Goal: Information Seeking & Learning: Learn about a topic

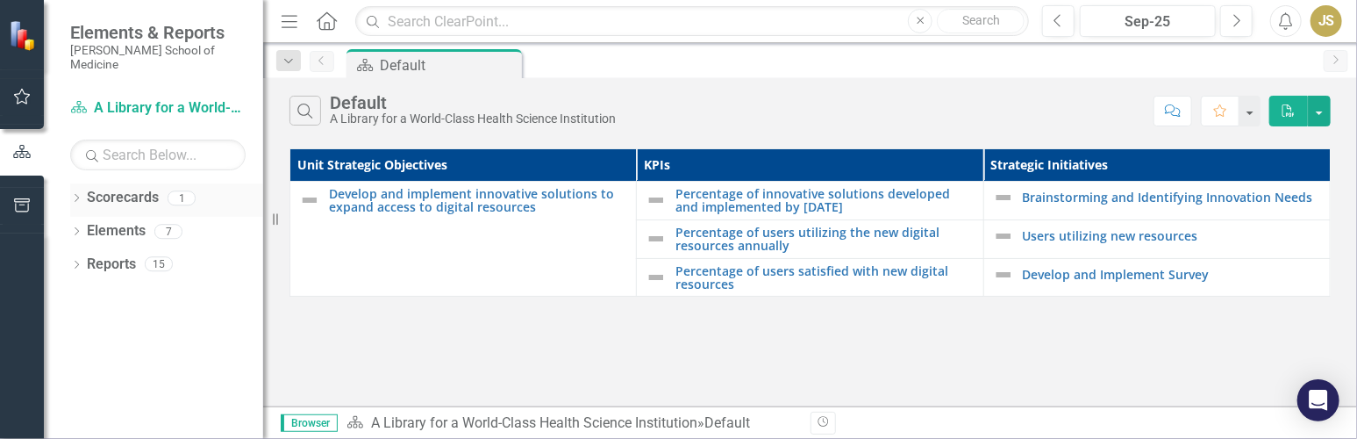
drag, startPoint x: 281, startPoint y: 140, endPoint x: 118, endPoint y: 181, distance: 167.5
click at [118, 188] on link "Scorecards" at bounding box center [123, 198] width 72 height 20
click at [443, 194] on link "Develop and implement innovative solutions to expand access to digital resources" at bounding box center [478, 200] width 298 height 27
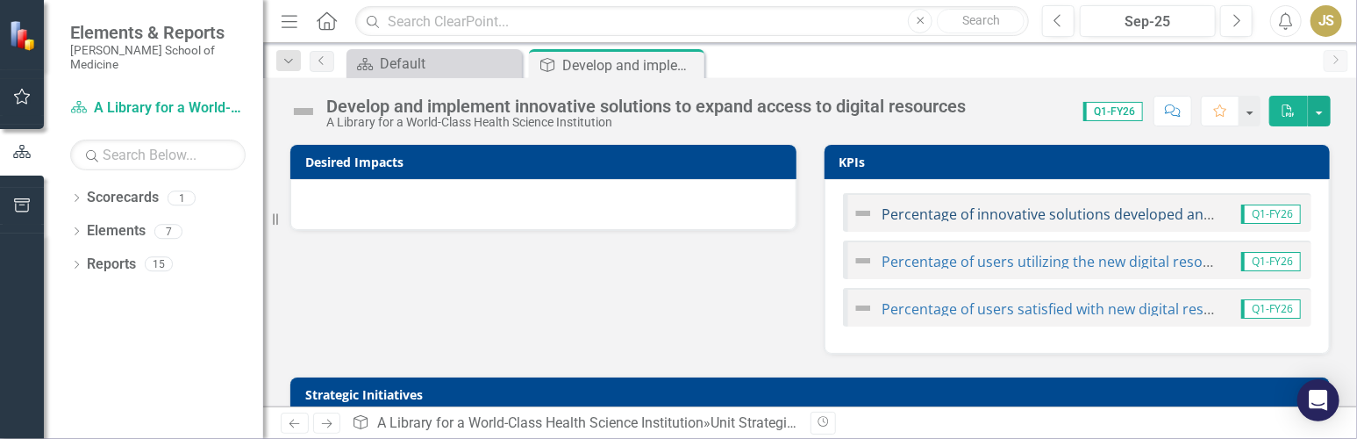
click at [677, 211] on link "Percentage of innovative solutions developed and implemented by [DATE]" at bounding box center [1128, 213] width 490 height 19
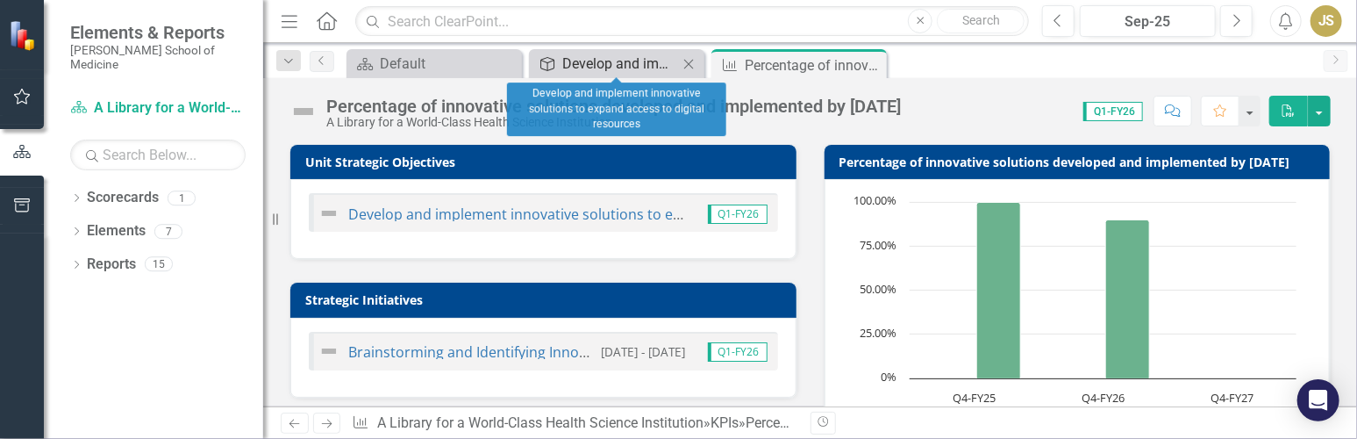
click at [586, 61] on div "Develop and implement innovative solutions to expand access to digital resources" at bounding box center [620, 64] width 116 height 22
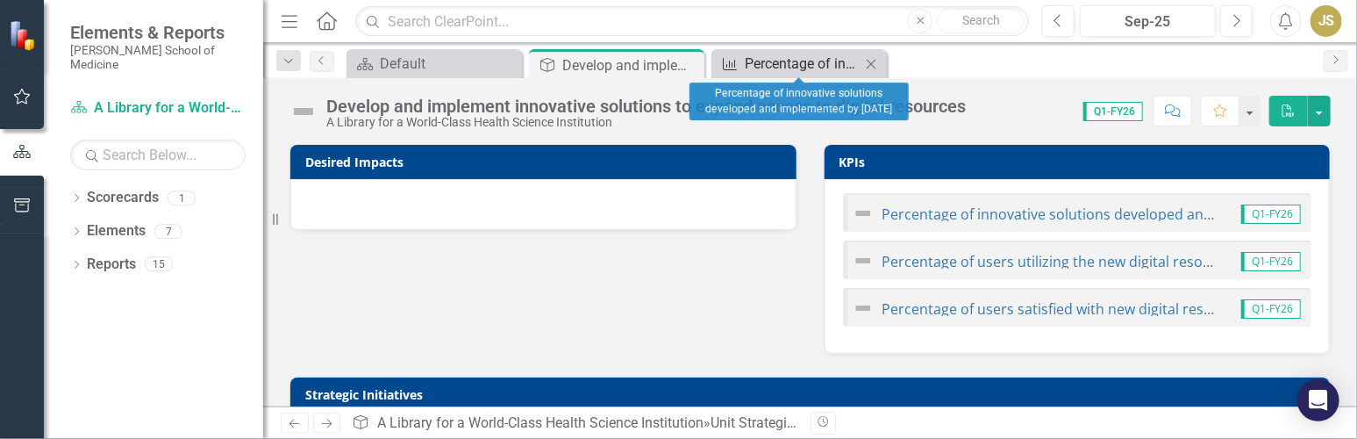
click at [677, 60] on div "Percentage of innovative solutions developed and implemented by [DATE]" at bounding box center [803, 64] width 116 height 22
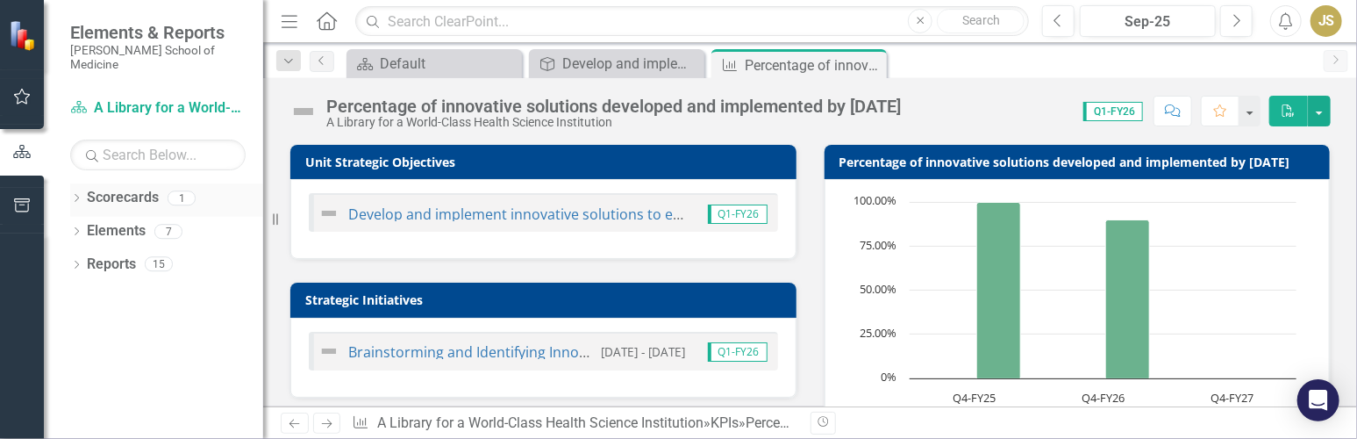
click at [125, 188] on link "Scorecards" at bounding box center [123, 198] width 72 height 20
click at [77, 195] on icon "Dropdown" at bounding box center [76, 200] width 12 height 10
click at [173, 221] on link "A Library for a World-Class Health Science Institution" at bounding box center [180, 231] width 167 height 20
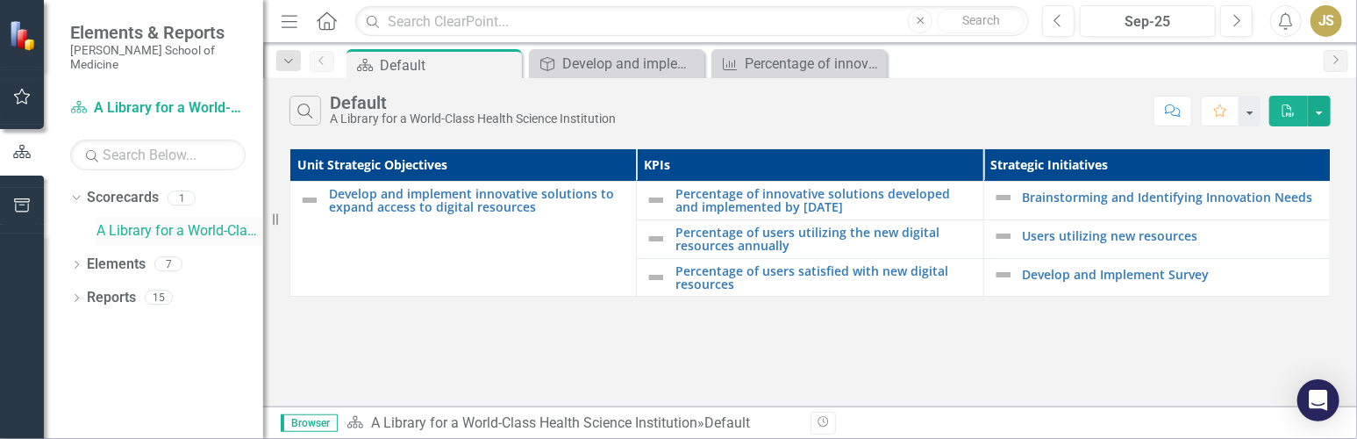
click at [177, 221] on link "A Library for a World-Class Health Science Institution" at bounding box center [180, 231] width 167 height 20
click at [158, 290] on div "15" at bounding box center [159, 297] width 28 height 15
click at [161, 290] on div "15" at bounding box center [159, 297] width 28 height 15
click at [160, 290] on div "15" at bounding box center [159, 297] width 28 height 15
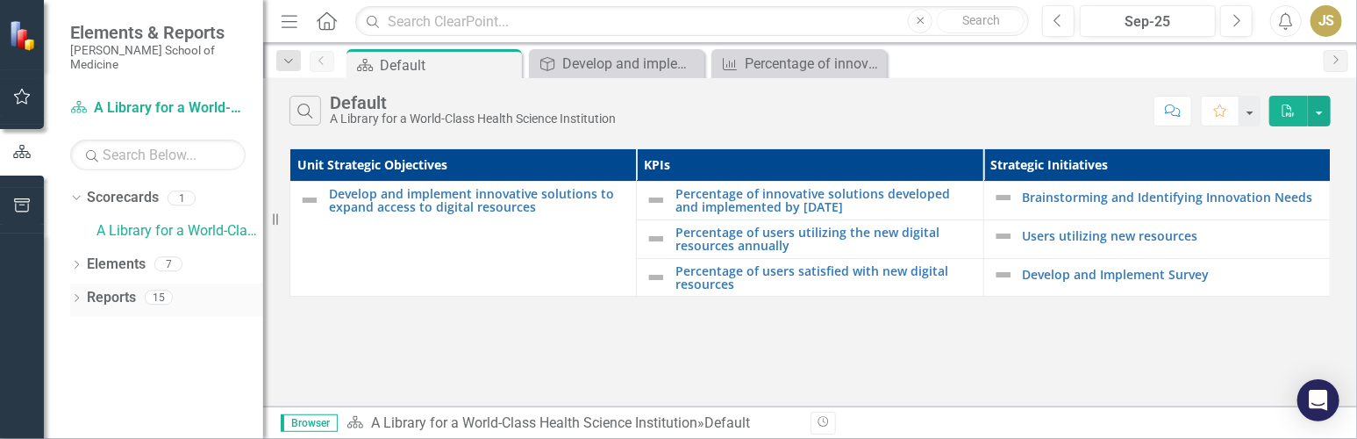
click at [160, 290] on div "15" at bounding box center [159, 297] width 28 height 15
click at [156, 290] on div "15" at bounding box center [159, 297] width 28 height 15
click at [160, 290] on div "15" at bounding box center [159, 297] width 28 height 15
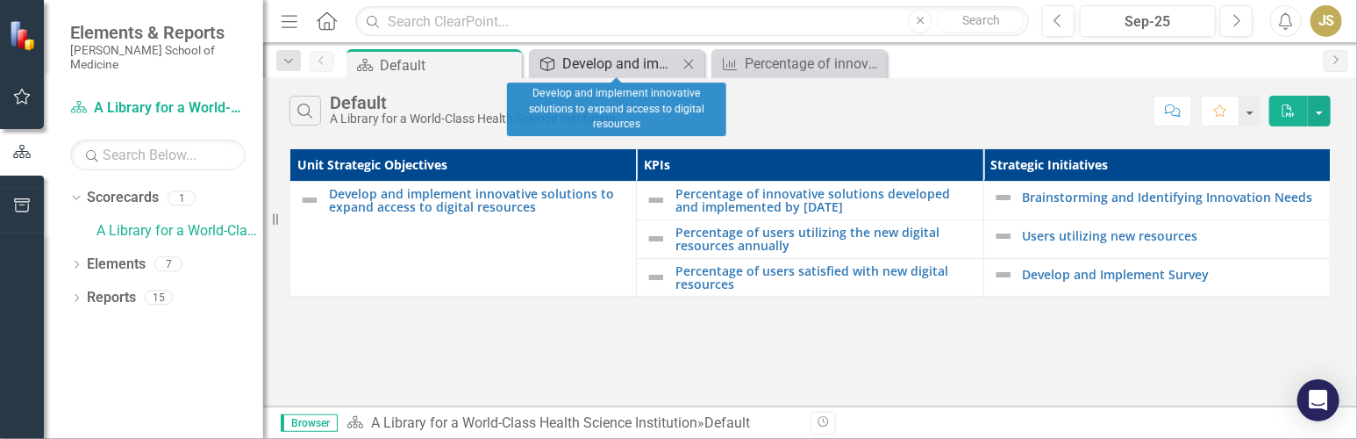
click at [597, 63] on div "Develop and implement innovative solutions to expand access to digital resources" at bounding box center [620, 64] width 116 height 22
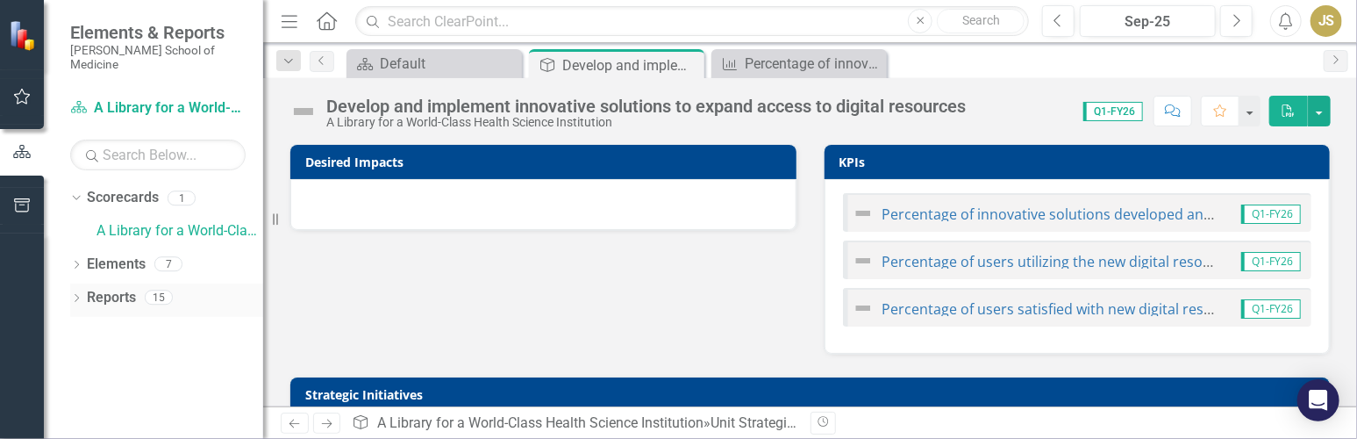
click at [154, 290] on div "15" at bounding box center [159, 297] width 28 height 15
click at [117, 288] on link "Reports" at bounding box center [111, 298] width 49 height 20
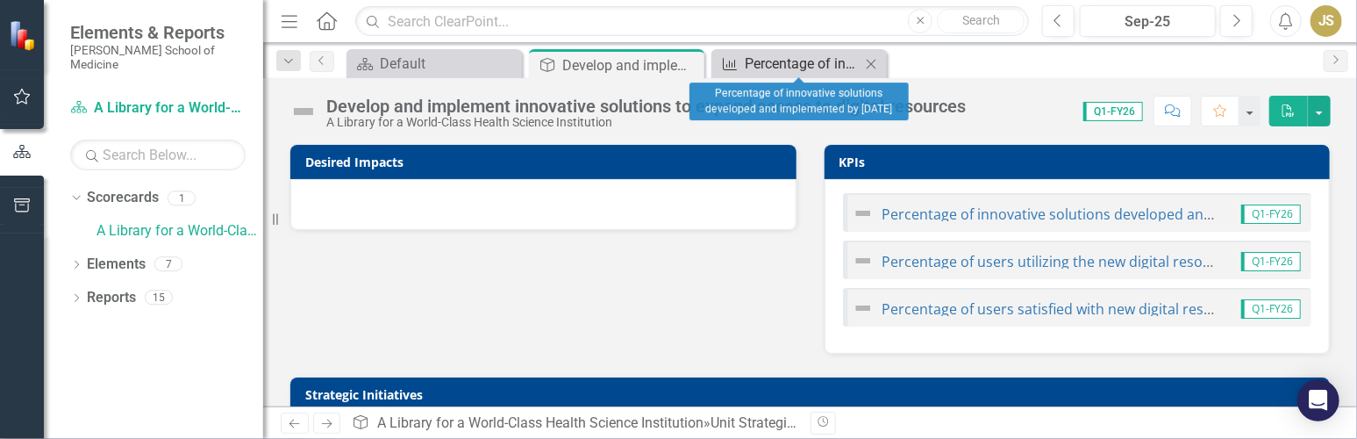
click at [677, 65] on div "Percentage of innovative solutions developed and implemented by [DATE]" at bounding box center [803, 64] width 116 height 22
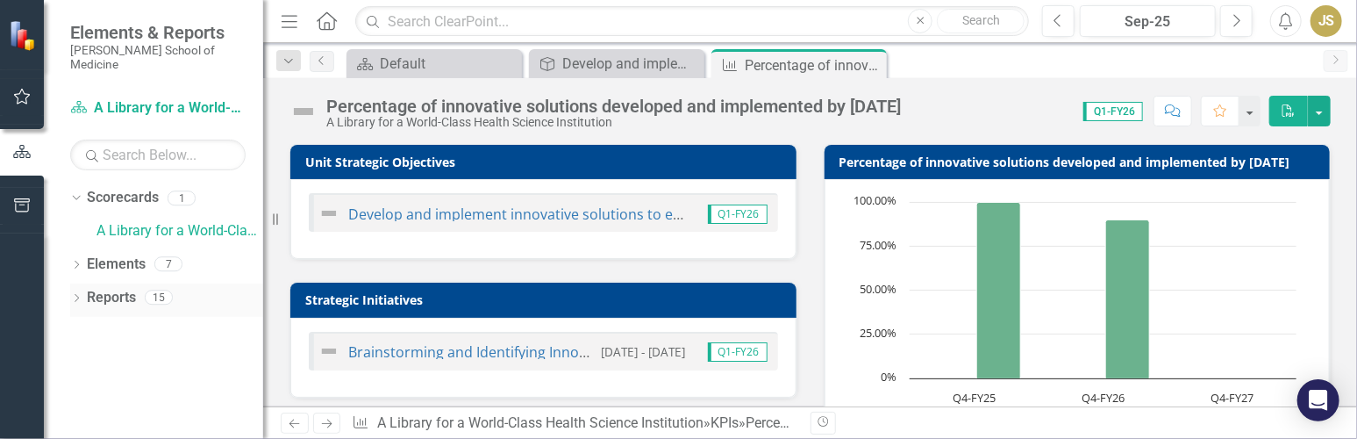
click at [155, 290] on div "15" at bounding box center [159, 297] width 28 height 15
click at [111, 288] on link "Reports" at bounding box center [111, 298] width 49 height 20
click at [409, 210] on link "Develop and implement innovative solutions to expand access to digital resources" at bounding box center [620, 213] width 545 height 19
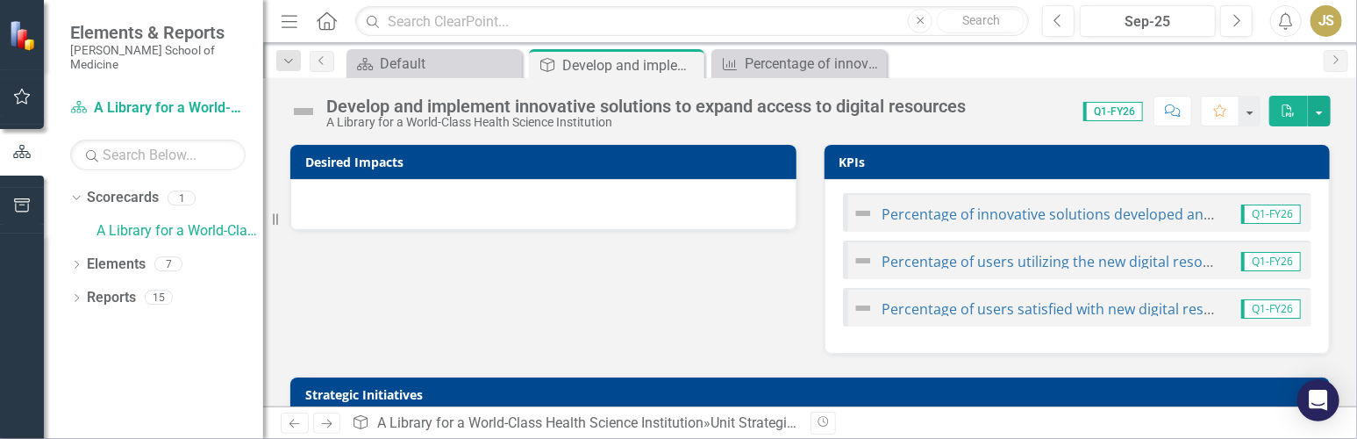
click at [677, 211] on span "Q1-FY26" at bounding box center [1272, 213] width 60 height 19
click at [677, 211] on link "Percentage of innovative solutions developed and implemented by [DATE]" at bounding box center [1128, 213] width 490 height 19
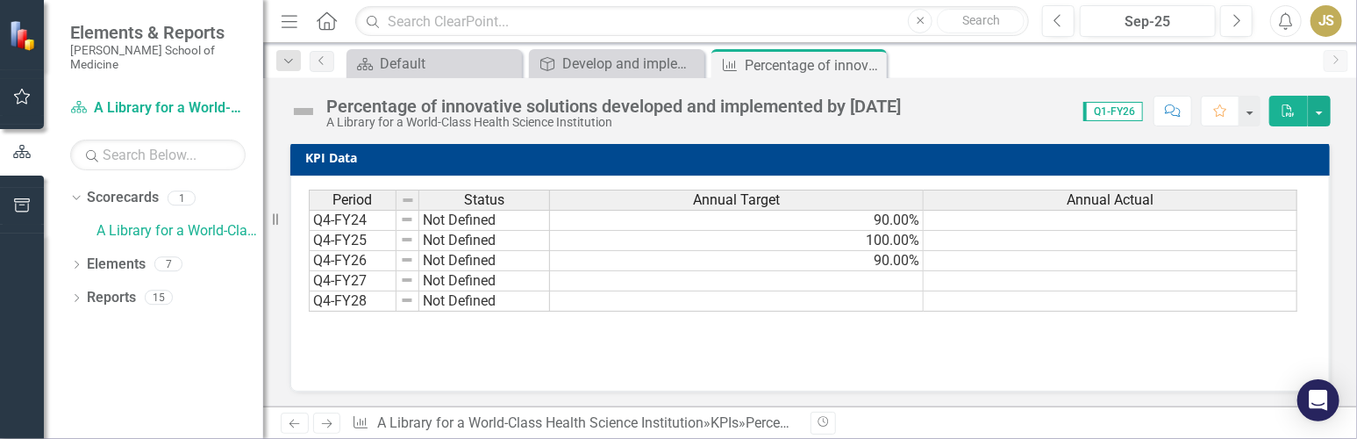
scroll to position [302, 0]
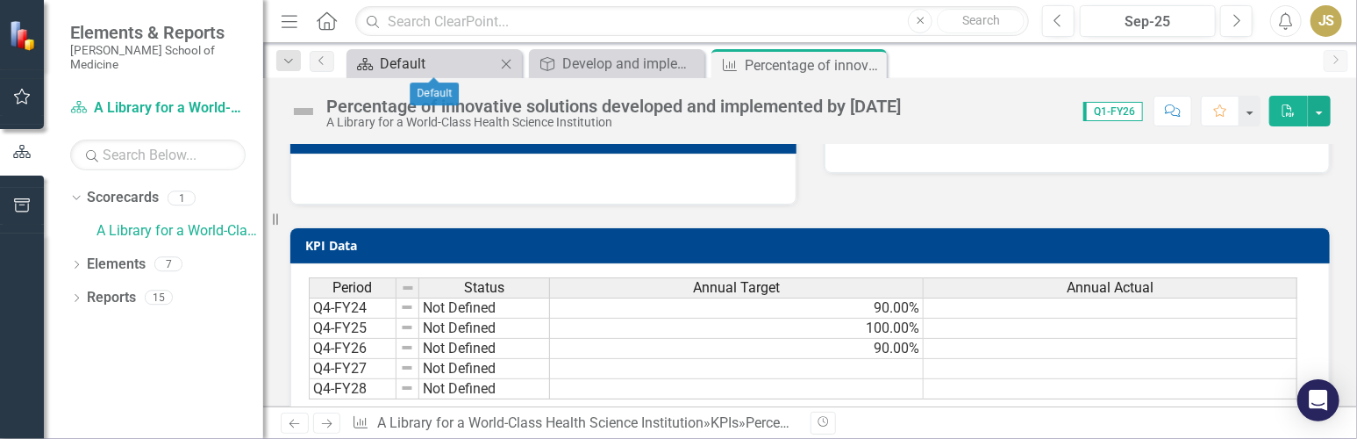
click at [466, 61] on div "Default" at bounding box center [438, 64] width 116 height 22
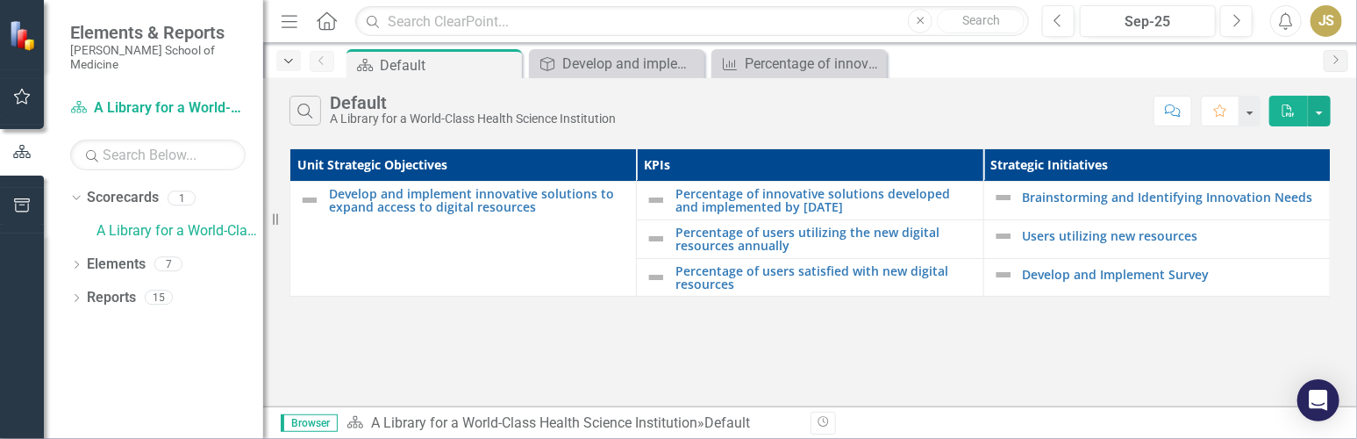
click at [287, 58] on icon "Dropdown" at bounding box center [289, 61] width 16 height 12
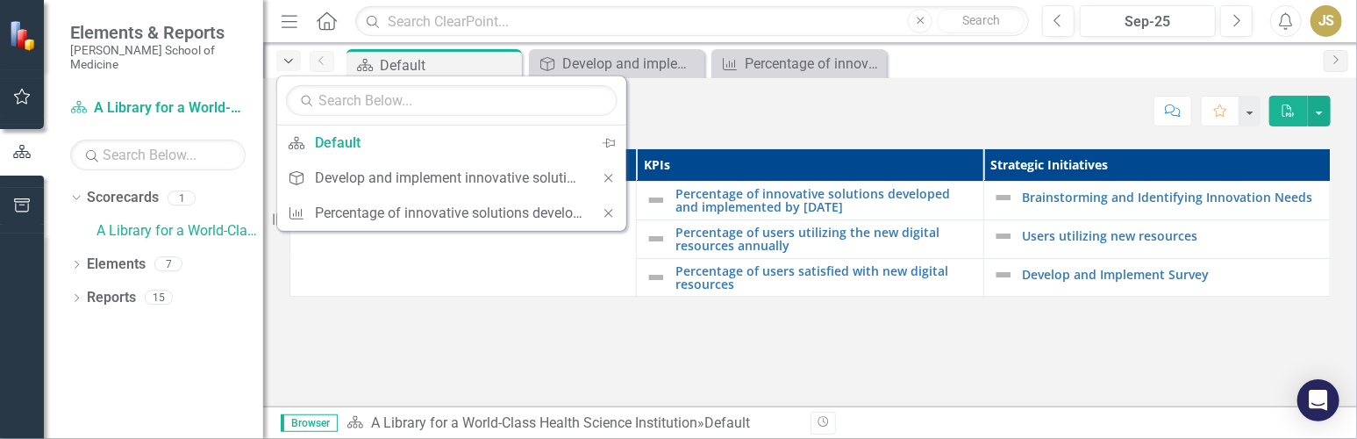
click at [287, 58] on icon "Dropdown" at bounding box center [289, 61] width 16 height 12
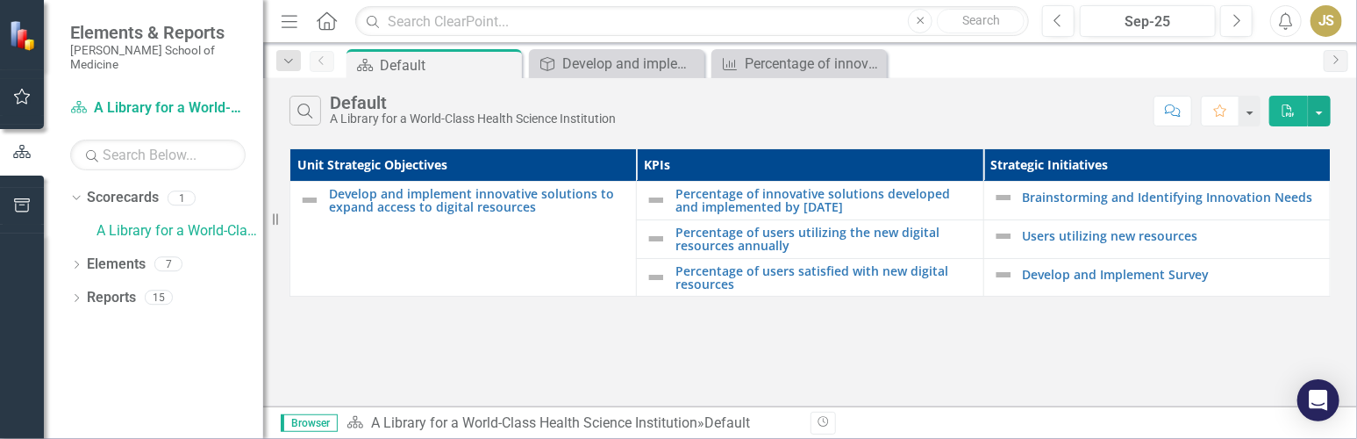
click at [276, 51] on button "Dropdown" at bounding box center [288, 61] width 25 height 20
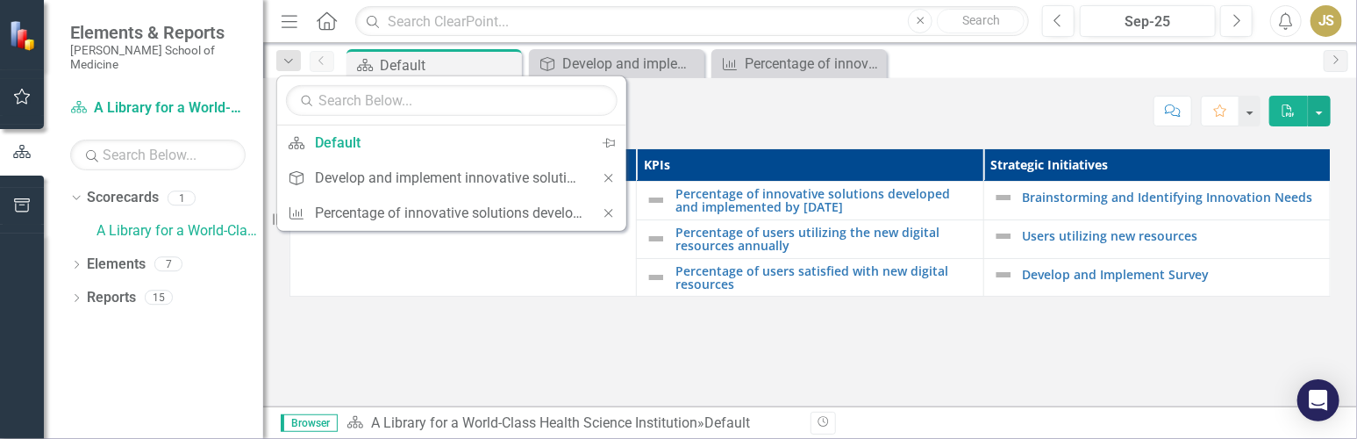
click at [426, 271] on td "Develop and implement innovative solutions to expand access to digital resource…" at bounding box center [463, 239] width 347 height 115
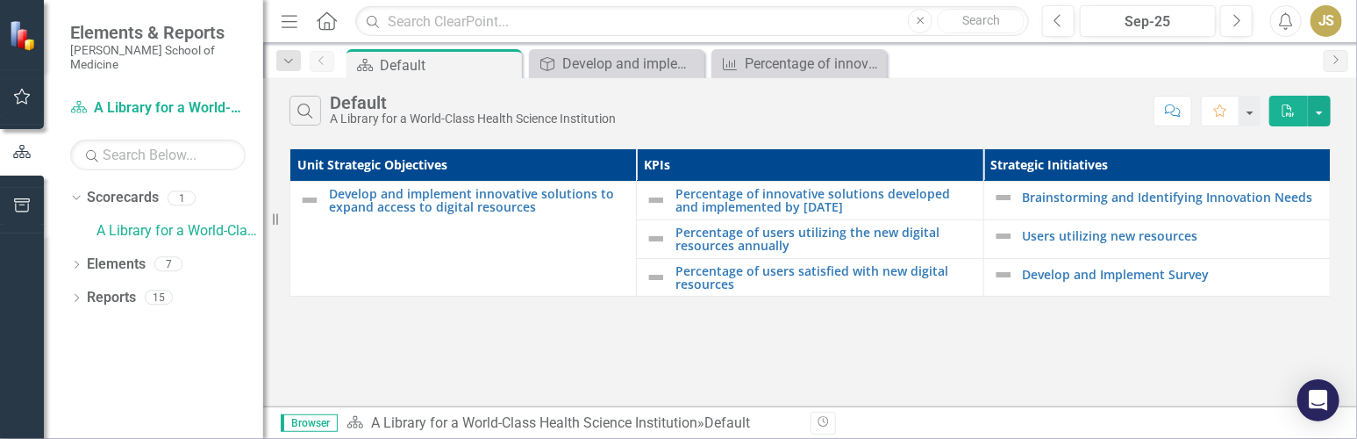
click at [307, 199] on img at bounding box center [309, 200] width 21 height 21
click at [157, 290] on div "15" at bounding box center [159, 297] width 28 height 15
click at [160, 290] on div "15" at bounding box center [159, 297] width 28 height 15
click at [537, 204] on link "Develop and implement innovative solutions to expand access to digital resources" at bounding box center [478, 200] width 298 height 27
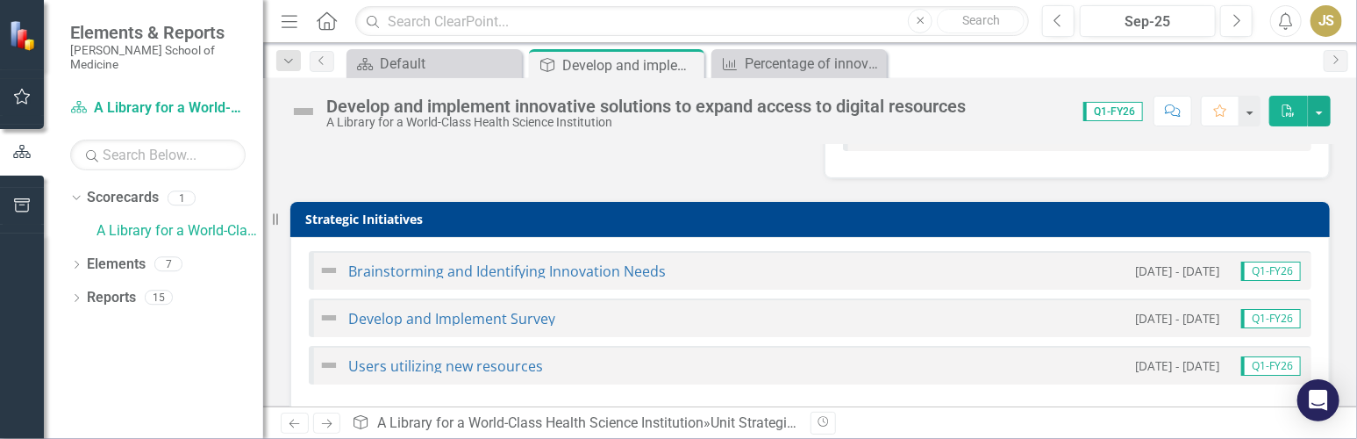
scroll to position [197, 0]
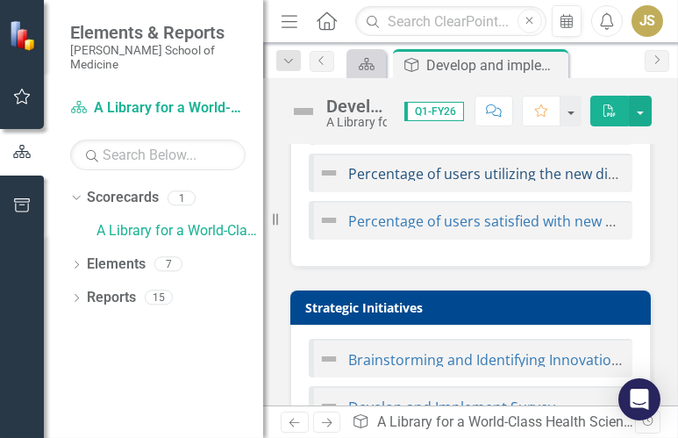
click at [475, 168] on link "Percentage of users utilizing the new digital resources annually" at bounding box center [557, 173] width 418 height 19
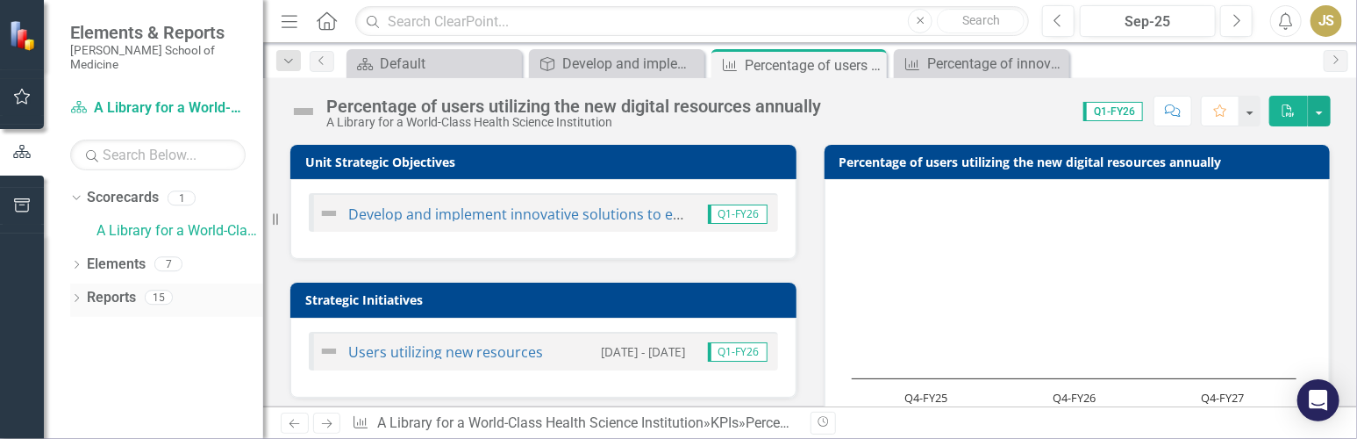
click at [161, 290] on div "15" at bounding box center [159, 297] width 28 height 15
click at [160, 290] on div "15" at bounding box center [159, 297] width 28 height 15
click at [136, 288] on link "Reports" at bounding box center [111, 298] width 49 height 20
click at [134, 221] on link "A Library for a World-Class Health Science Institution" at bounding box center [180, 231] width 167 height 20
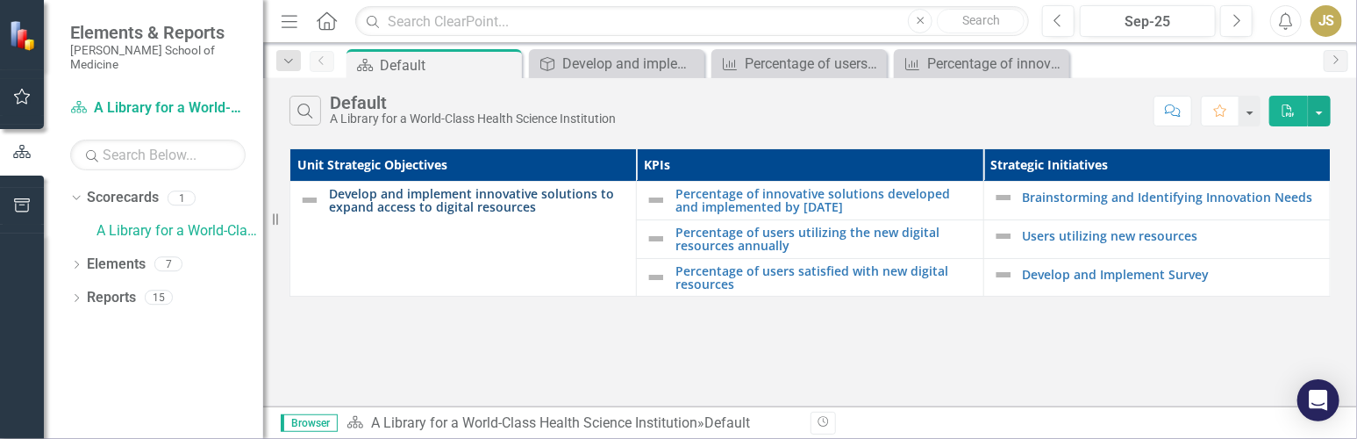
click at [475, 191] on link "Develop and implement innovative solutions to expand access to digital resources" at bounding box center [478, 200] width 298 height 27
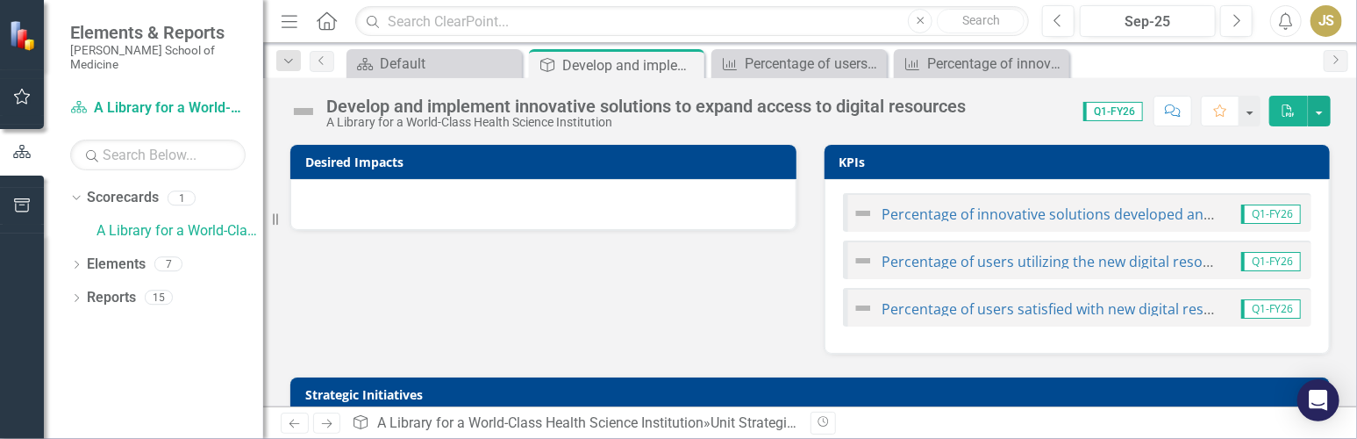
click at [677, 213] on span "Q1-FY26" at bounding box center [1272, 213] width 60 height 19
click at [677, 215] on link "Percentage of innovative solutions developed and implemented by [DATE]" at bounding box center [1128, 213] width 490 height 19
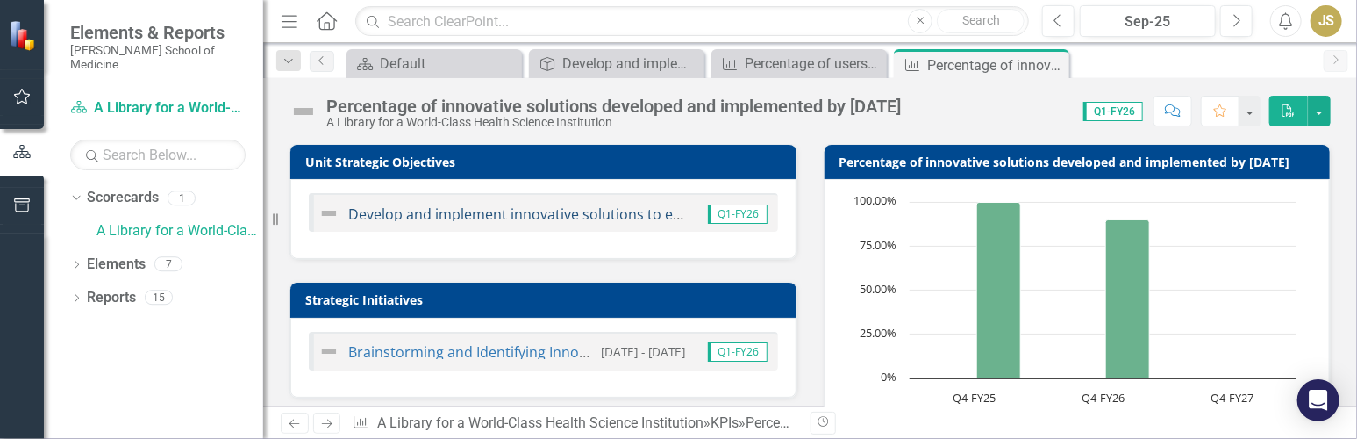
click at [468, 209] on link "Develop and implement innovative solutions to expand access to digital resources" at bounding box center [620, 213] width 545 height 19
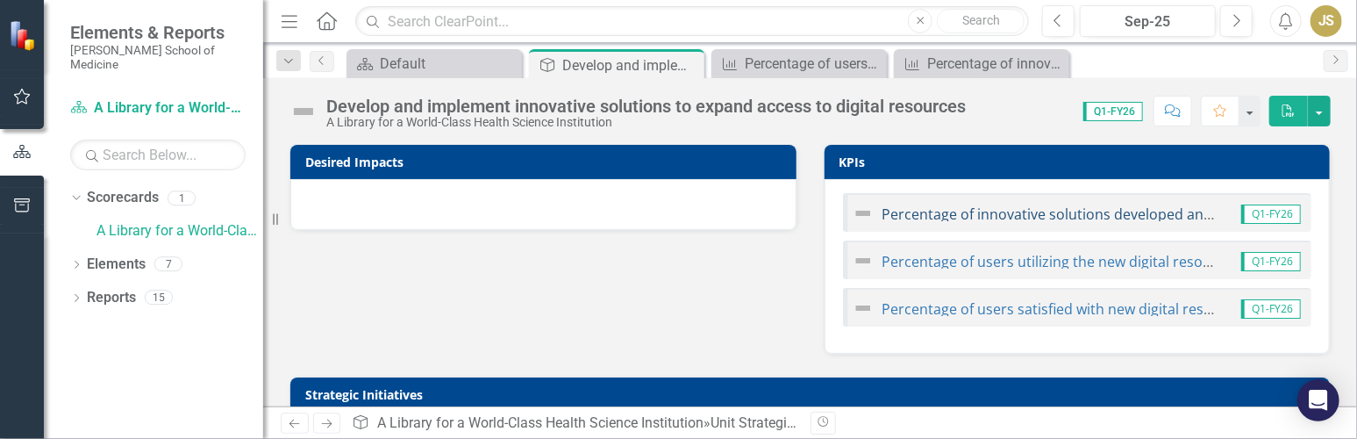
click at [677, 206] on link "Percentage of innovative solutions developed and implemented by [DATE]" at bounding box center [1128, 213] width 490 height 19
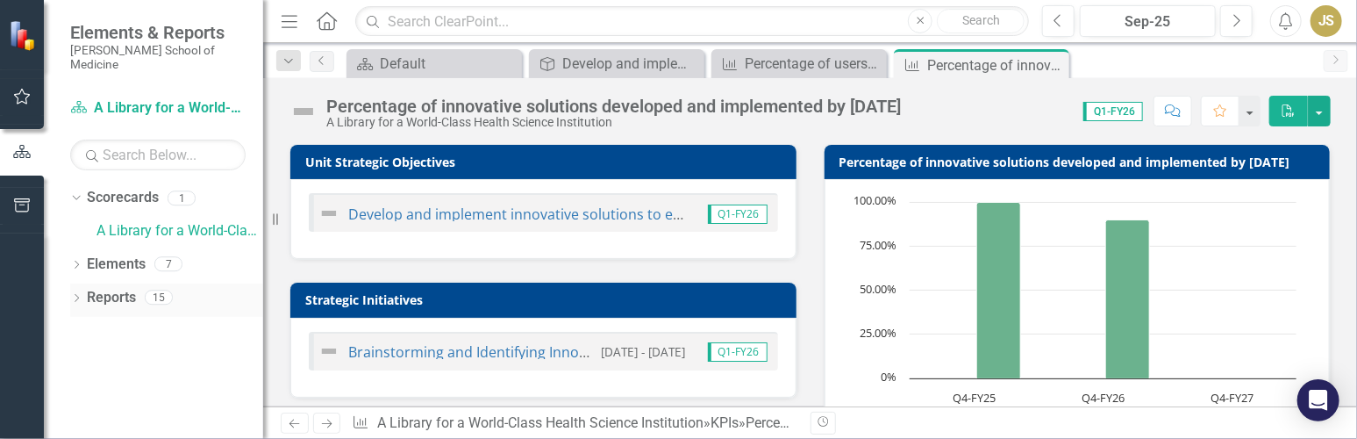
click at [107, 288] on link "Reports" at bounding box center [111, 298] width 49 height 20
click at [369, 348] on link "Brainstorming and Identifying Innovation Needs" at bounding box center [507, 351] width 318 height 19
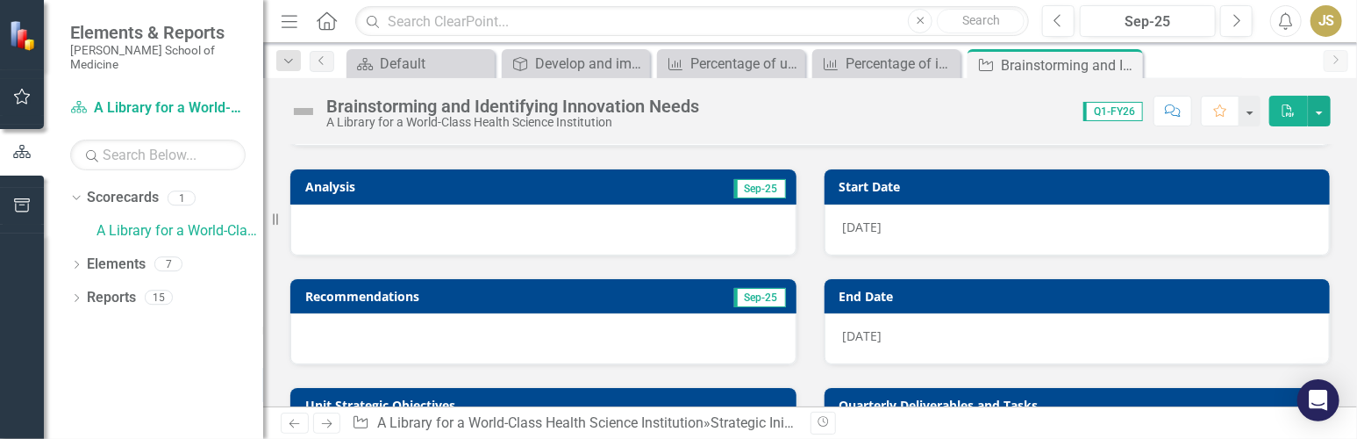
scroll to position [175, 0]
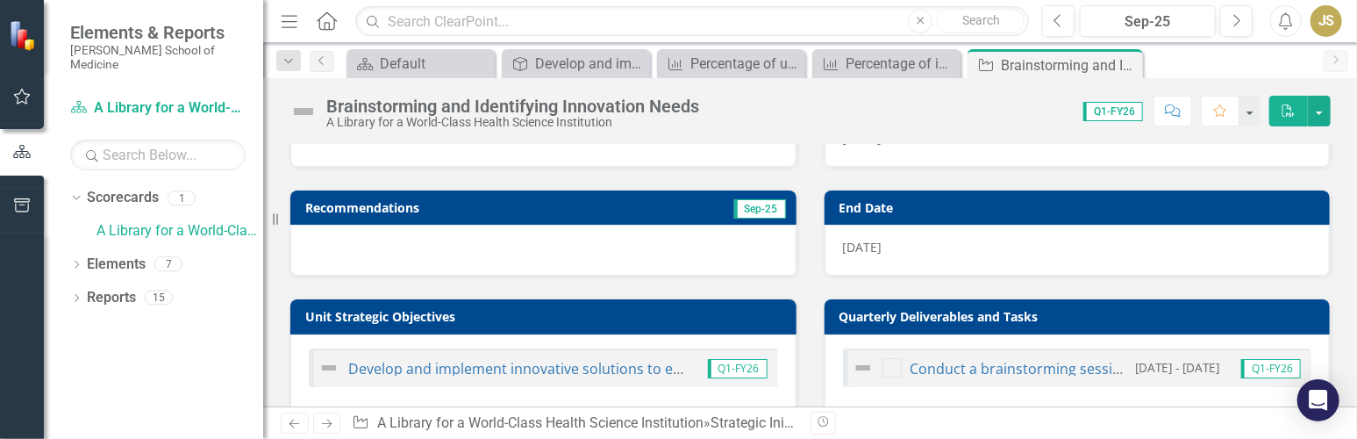
click at [594, 248] on div at bounding box center [543, 250] width 506 height 51
click at [677, 203] on span "Sep-25" at bounding box center [760, 208] width 52 height 19
click at [160, 290] on div "15" at bounding box center [159, 297] width 28 height 15
click at [106, 288] on link "Reports" at bounding box center [111, 298] width 49 height 20
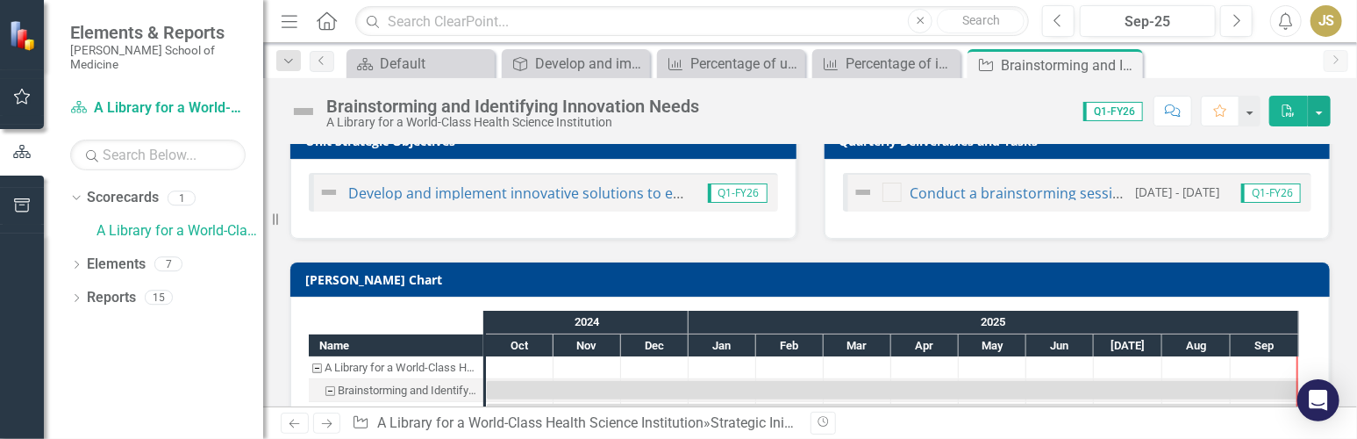
scroll to position [403, 0]
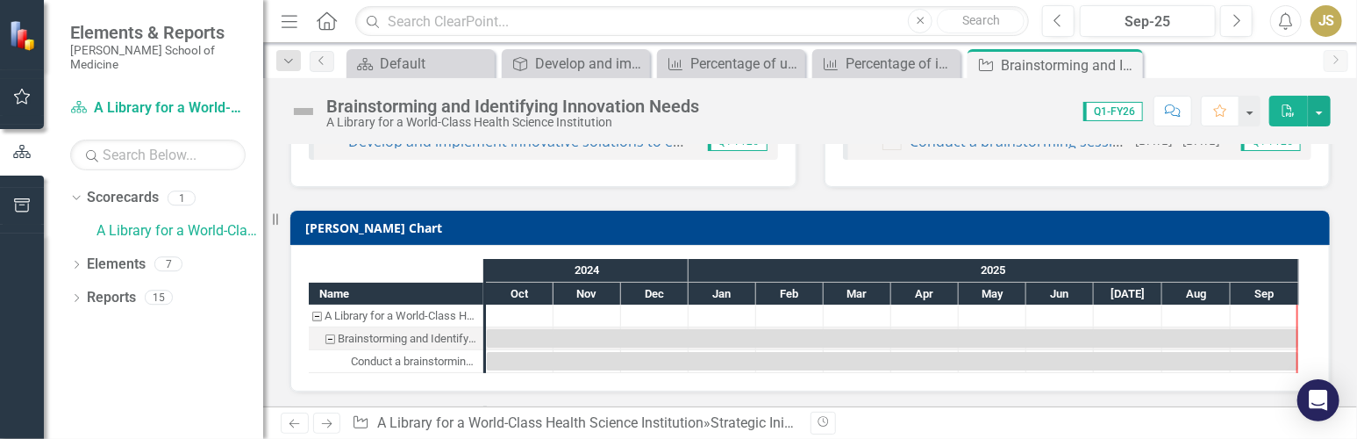
click at [385, 311] on div "A Library for a World-Class Health Science Institution" at bounding box center [402, 315] width 154 height 23
click at [498, 314] on div at bounding box center [520, 315] width 68 height 22
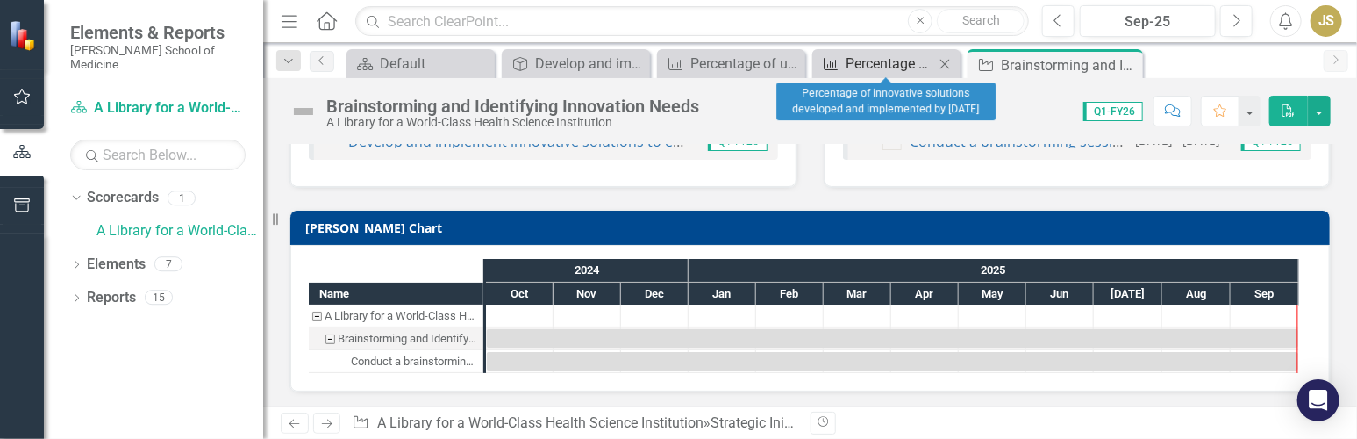
click at [677, 58] on div "Percentage of innovative solutions developed and implemented by [DATE]" at bounding box center [890, 64] width 89 height 22
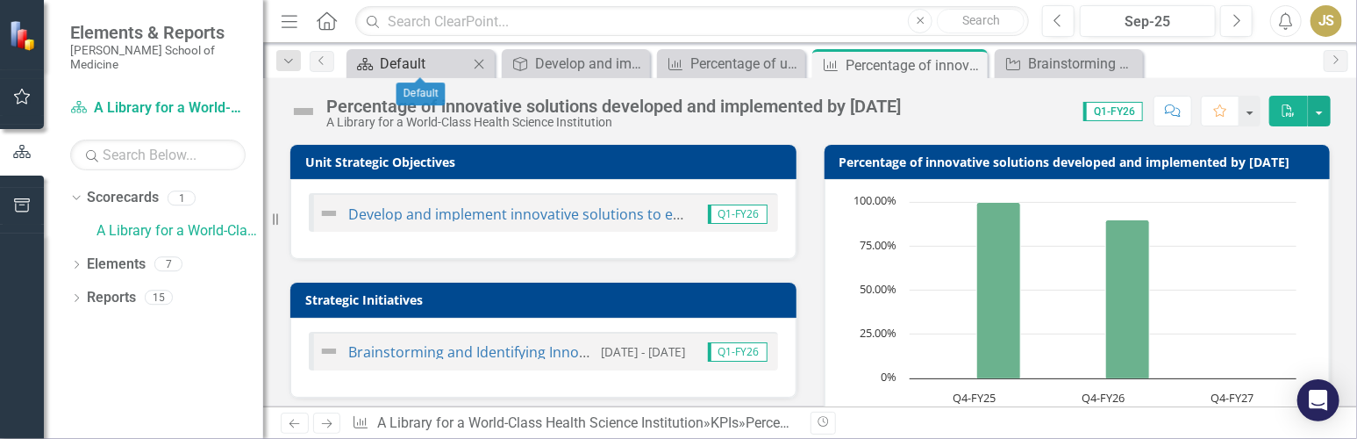
click at [419, 61] on div "Default" at bounding box center [424, 64] width 89 height 22
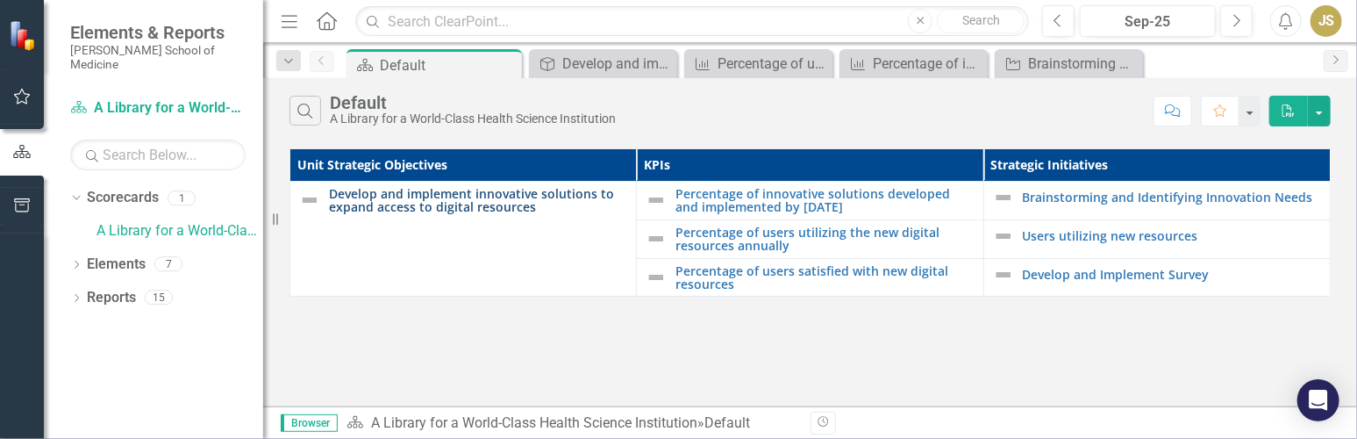
click at [389, 192] on link "Develop and implement innovative solutions to expand access to digital resources" at bounding box center [478, 200] width 298 height 27
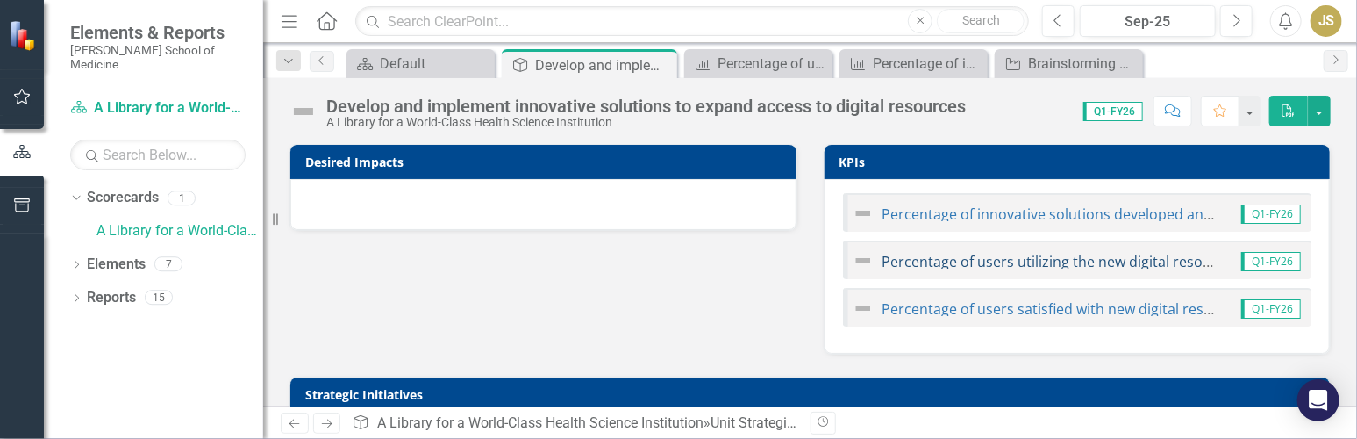
click at [677, 258] on link "Percentage of users utilizing the new digital resources annually" at bounding box center [1092, 261] width 418 height 19
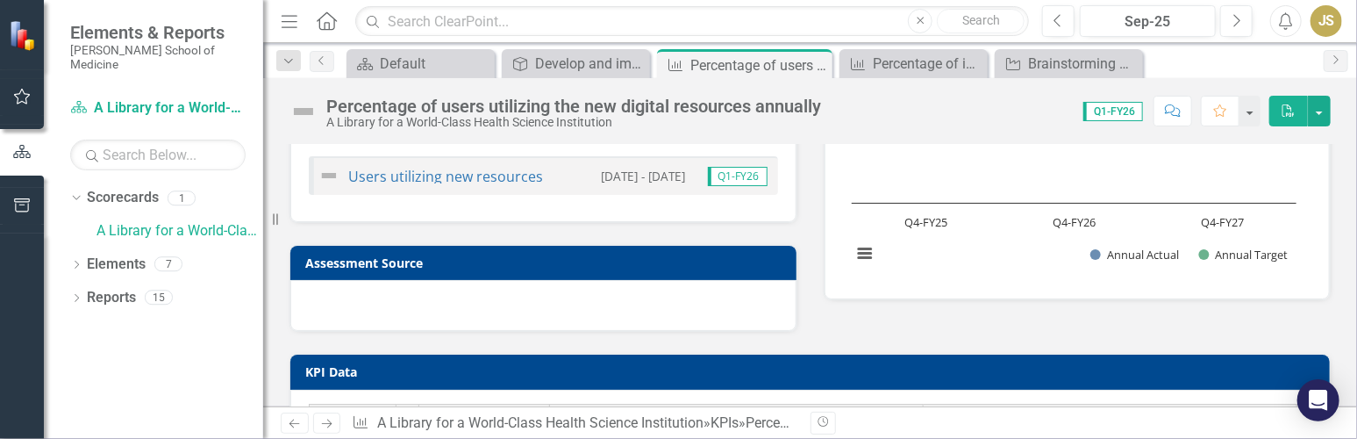
scroll to position [87, 0]
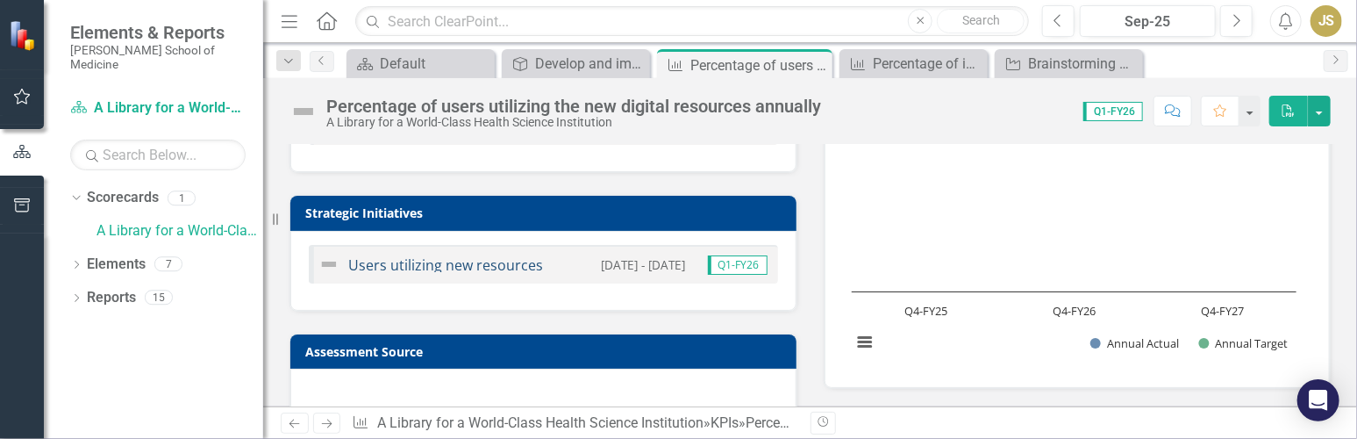
click at [430, 261] on link "Users utilizing new resources" at bounding box center [445, 264] width 195 height 19
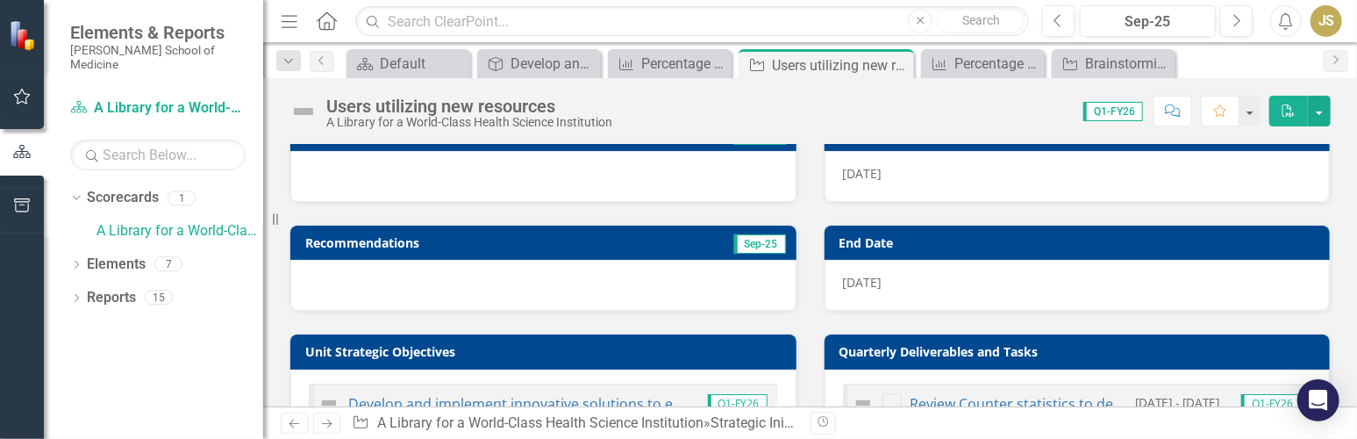
scroll to position [227, 0]
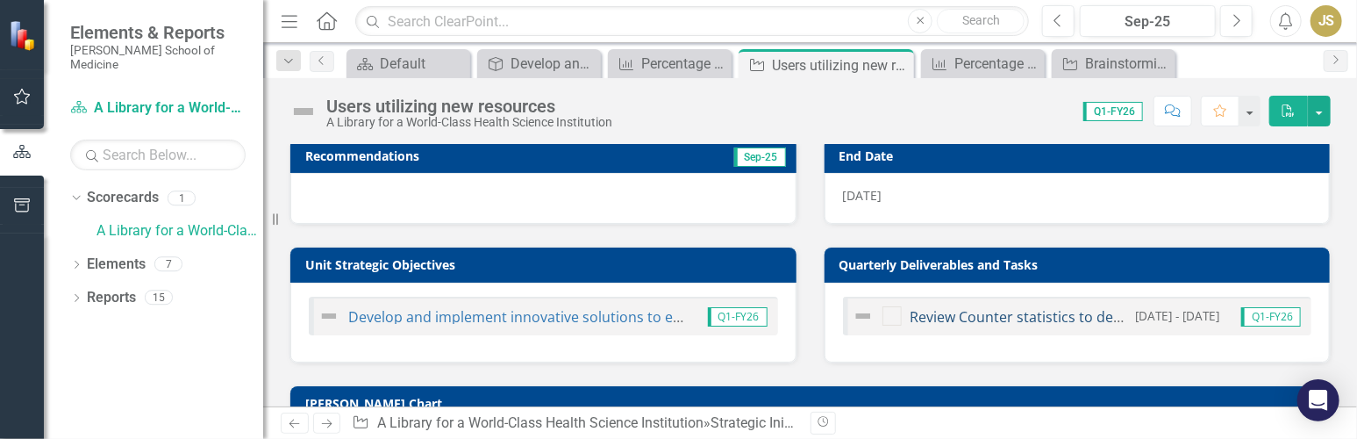
click at [677, 307] on link "Review Counter statistics to determine the number of users utilizing the new di…" at bounding box center [1221, 316] width 621 height 19
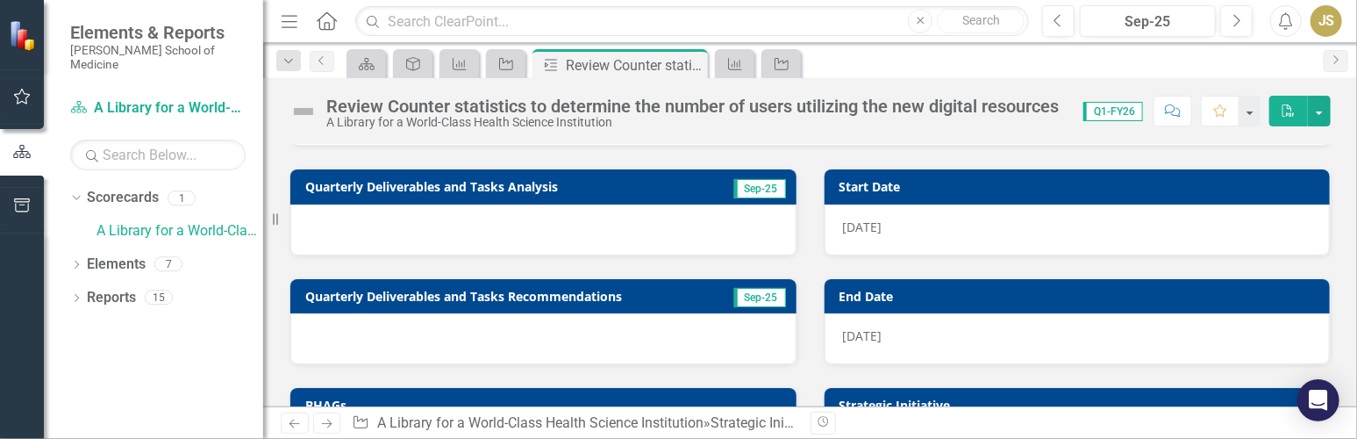
scroll to position [198, 0]
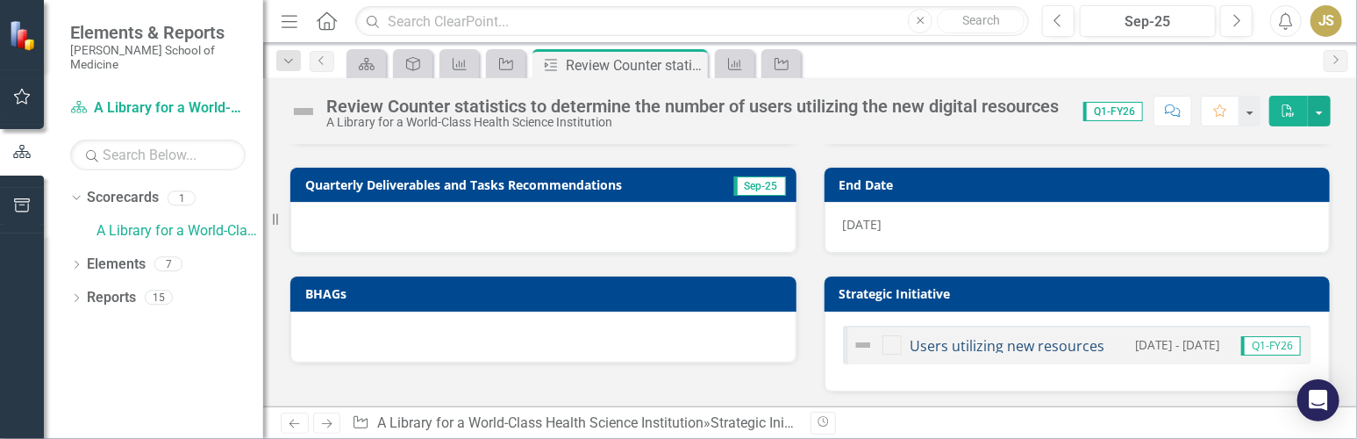
click at [677, 340] on link "Users utilizing new resources" at bounding box center [1008, 345] width 195 height 19
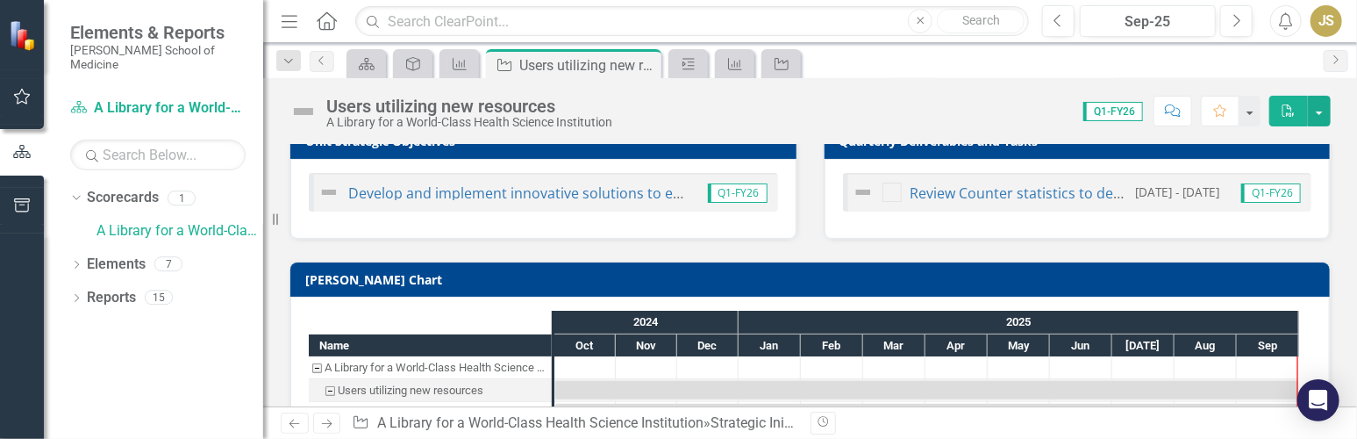
scroll to position [262, 0]
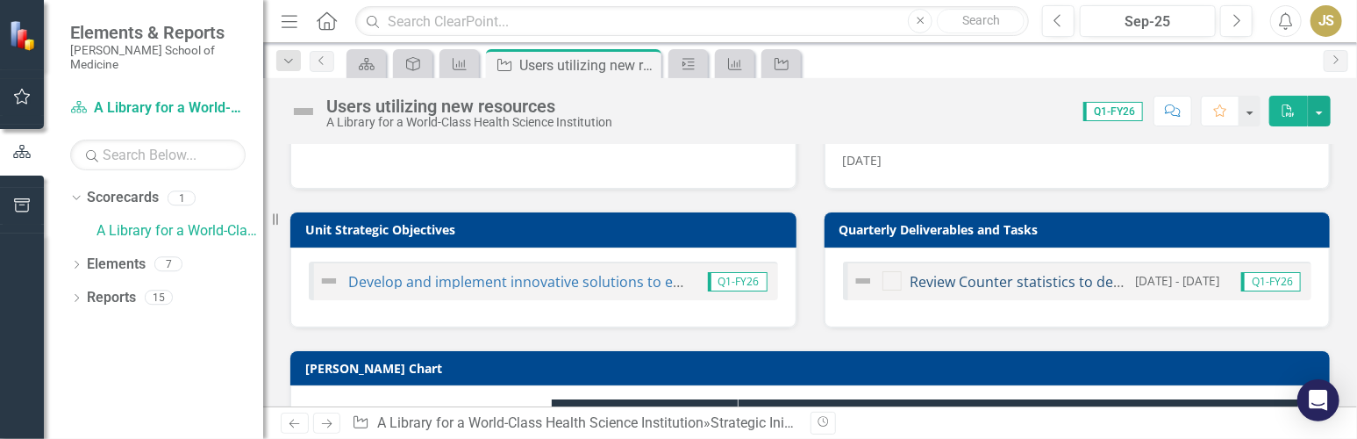
click at [677, 275] on link "Review Counter statistics to determine the number of users utilizing the new di…" at bounding box center [1221, 281] width 621 height 19
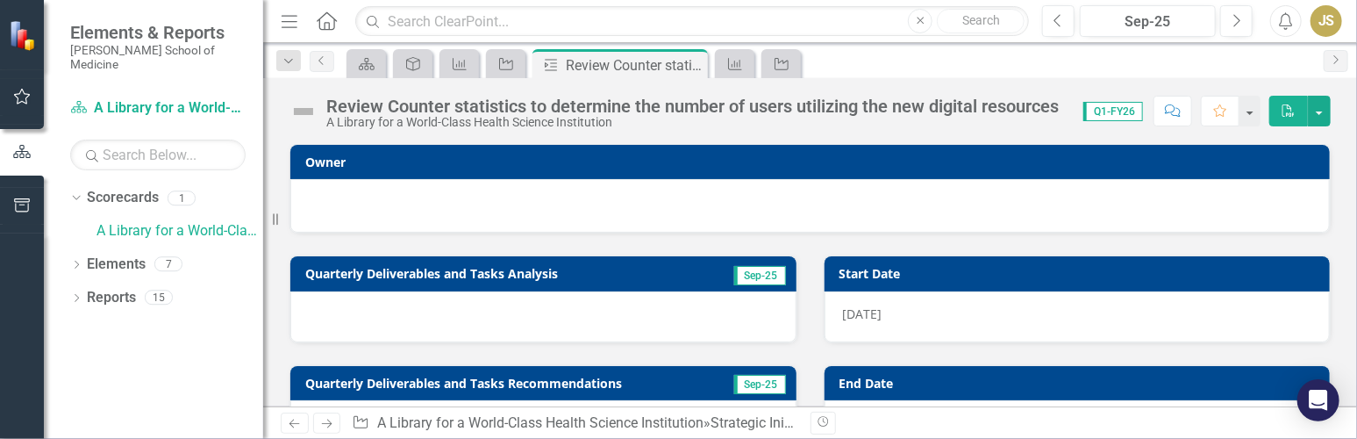
click at [498, 268] on h3 "Quarterly Deliverables and Tasks Analysis" at bounding box center [503, 273] width 397 height 13
click at [677, 109] on button "button" at bounding box center [1319, 111] width 23 height 31
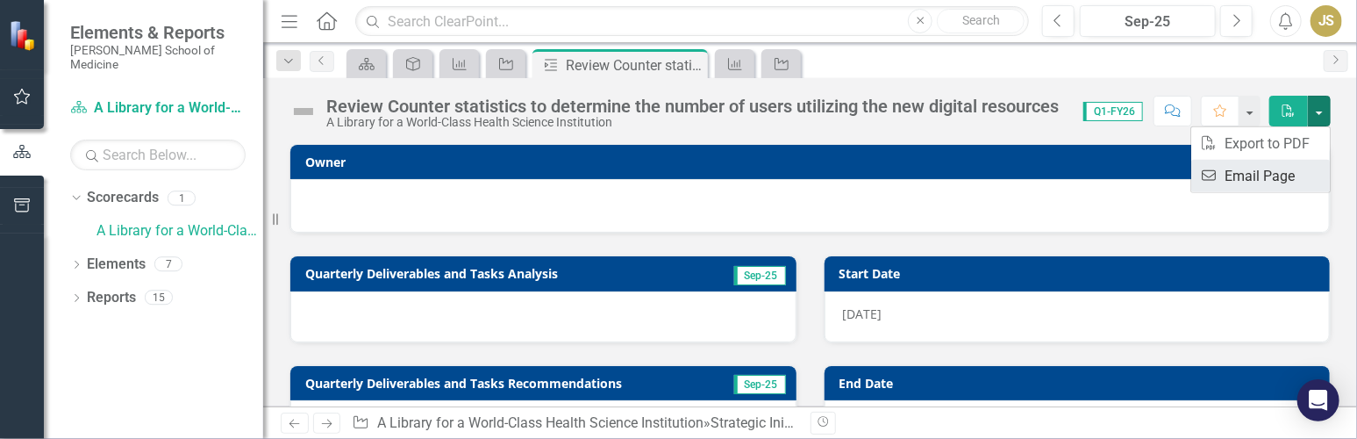
click at [677, 170] on link "Email Email Page" at bounding box center [1261, 176] width 139 height 32
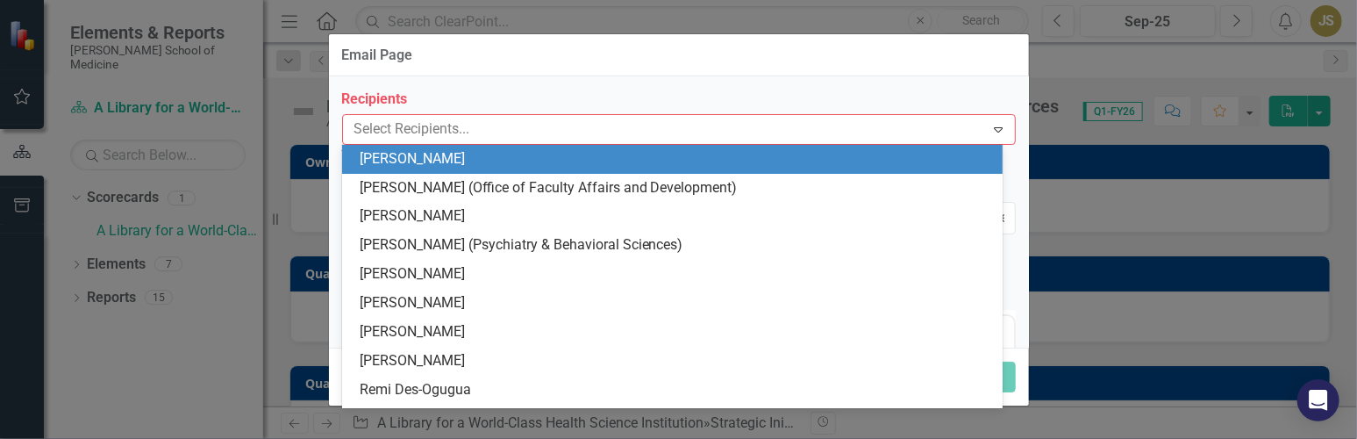
click at [362, 125] on div at bounding box center [666, 130] width 638 height 24
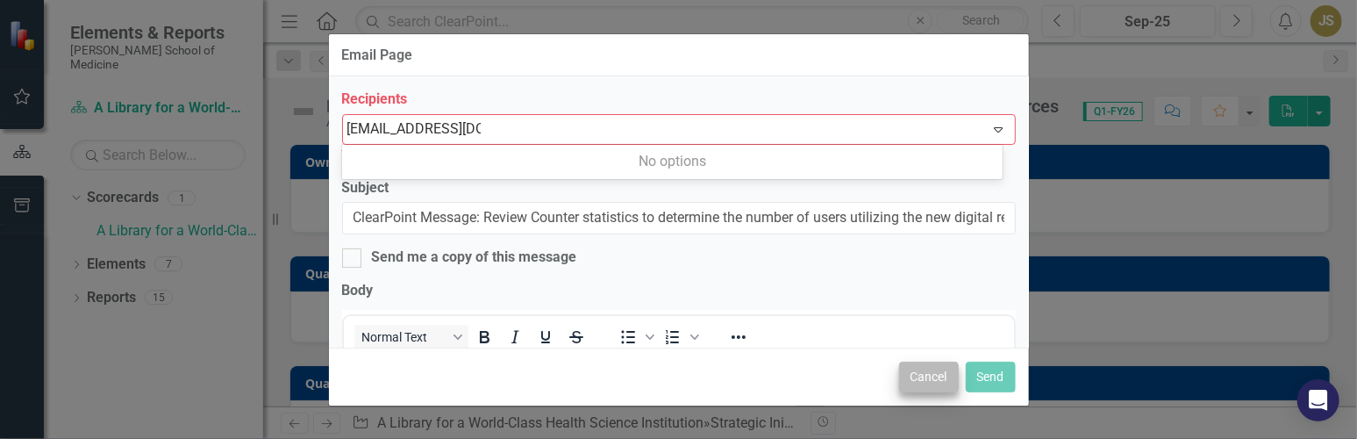
type input "[EMAIL_ADDRESS][DOMAIN_NAME]"
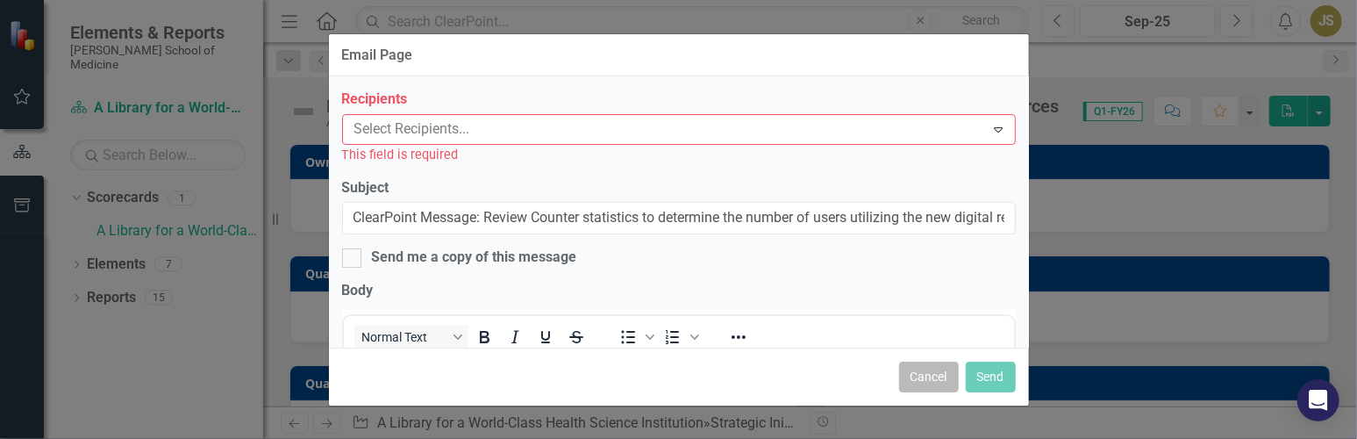
click at [677, 372] on button "Cancel" at bounding box center [929, 377] width 60 height 31
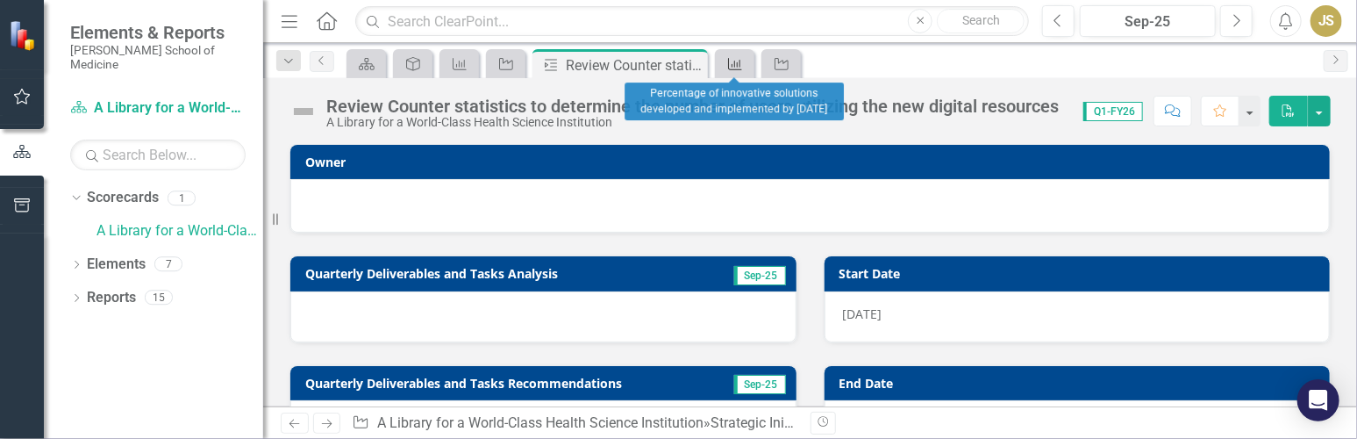
click at [677, 59] on icon "KPI" at bounding box center [736, 64] width 18 height 14
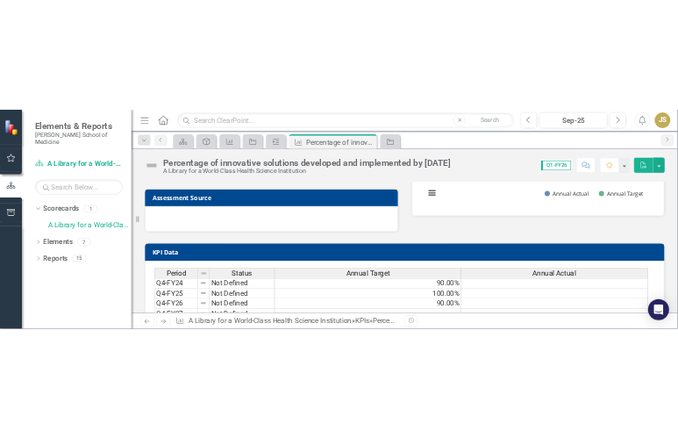
scroll to position [390, 0]
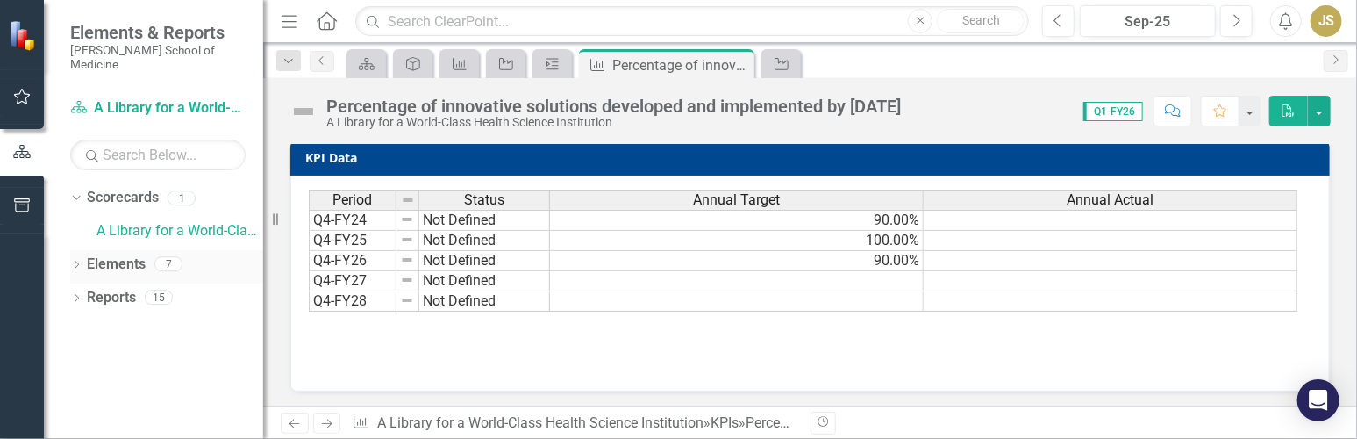
click at [173, 257] on div "7" at bounding box center [168, 264] width 28 height 15
click at [175, 257] on div "7" at bounding box center [168, 264] width 28 height 15
click at [188, 283] on div "Reports 15" at bounding box center [175, 299] width 176 height 33
click at [177, 283] on div "Reports 15" at bounding box center [175, 299] width 176 height 33
click at [118, 288] on link "Reports" at bounding box center [111, 298] width 49 height 20
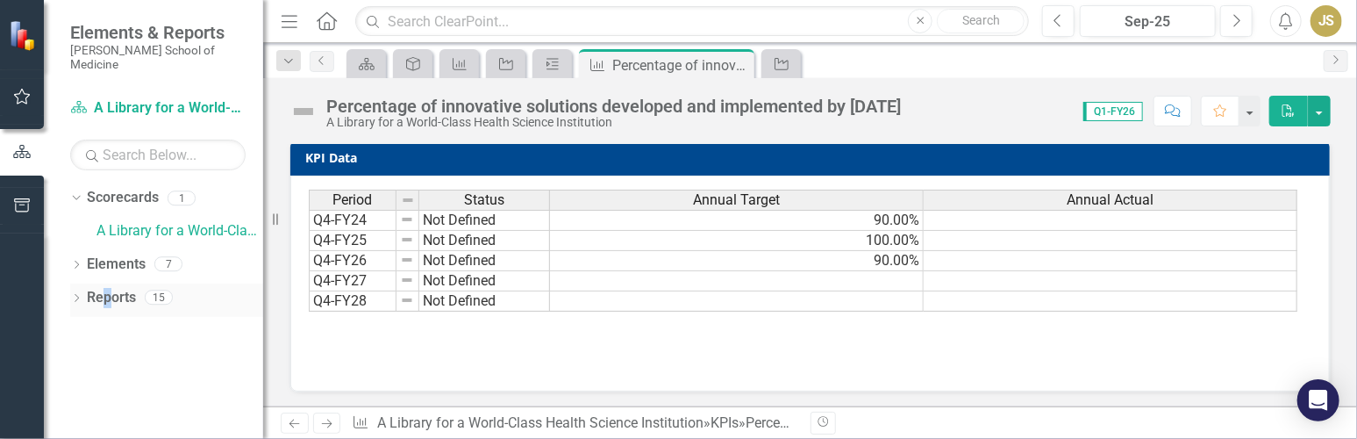
click at [105, 288] on link "Reports" at bounding box center [111, 298] width 49 height 20
click at [183, 283] on div "Reports 15" at bounding box center [175, 299] width 176 height 33
click at [155, 290] on div "15" at bounding box center [159, 297] width 28 height 15
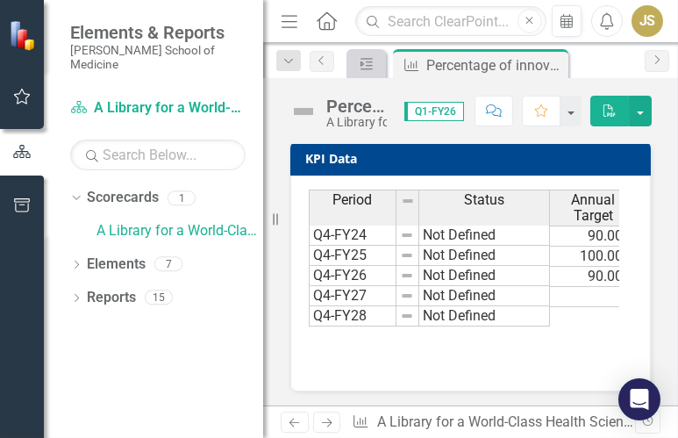
scroll to position [756, 0]
